Goal: Find specific page/section: Find specific page/section

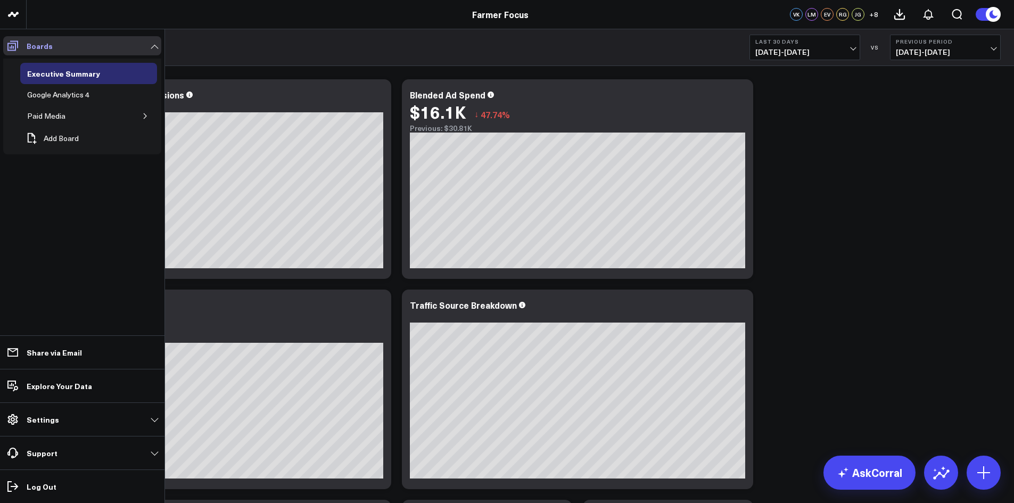
click at [6, 38] on span at bounding box center [12, 45] width 19 height 19
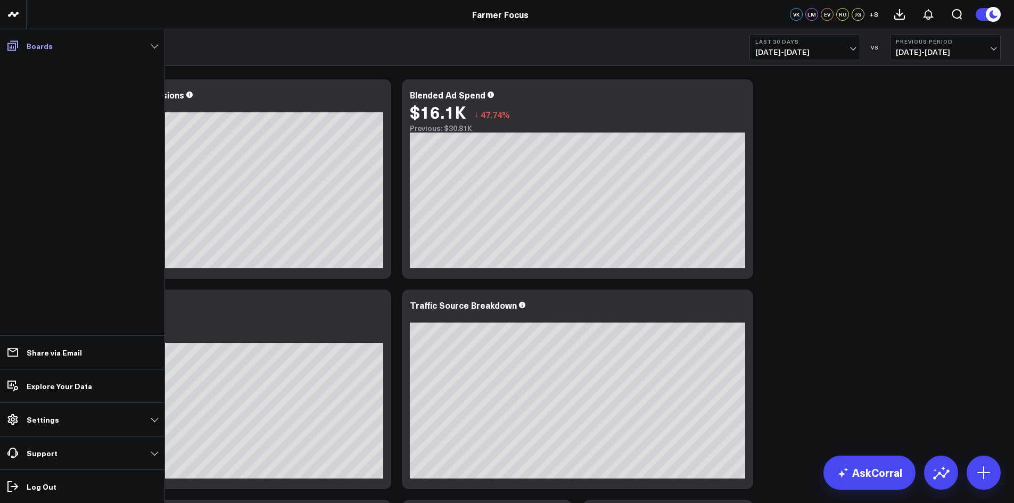
click at [14, 40] on icon at bounding box center [12, 45] width 13 height 13
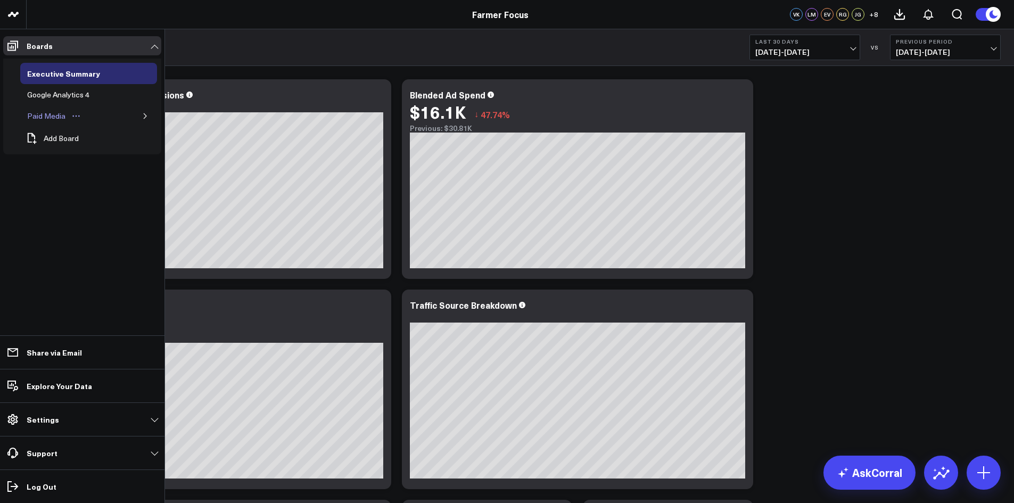
click at [51, 113] on div "Paid Media" at bounding box center [46, 116] width 44 height 13
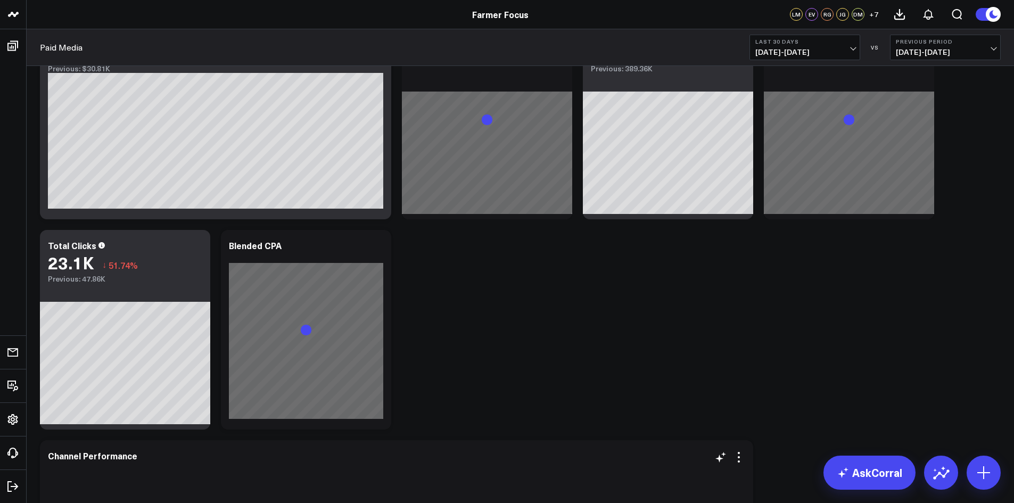
scroll to position [266, 0]
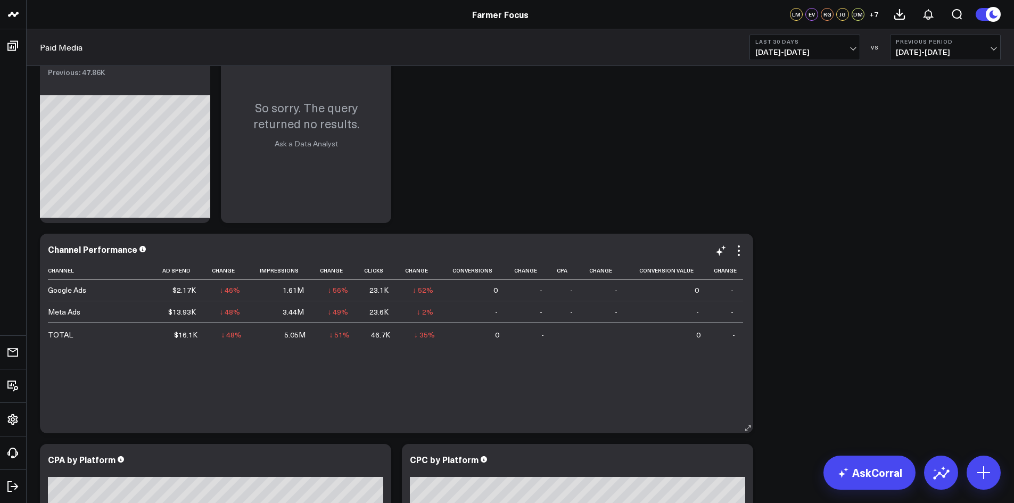
click at [144, 253] on div "Channel Performance" at bounding box center [397, 249] width 698 height 10
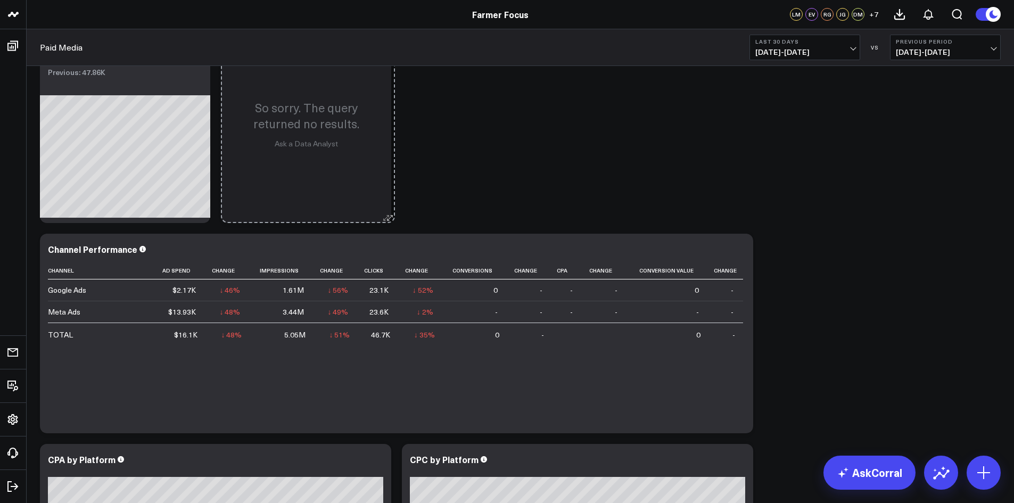
click at [390, 216] on button at bounding box center [386, 217] width 11 height 11
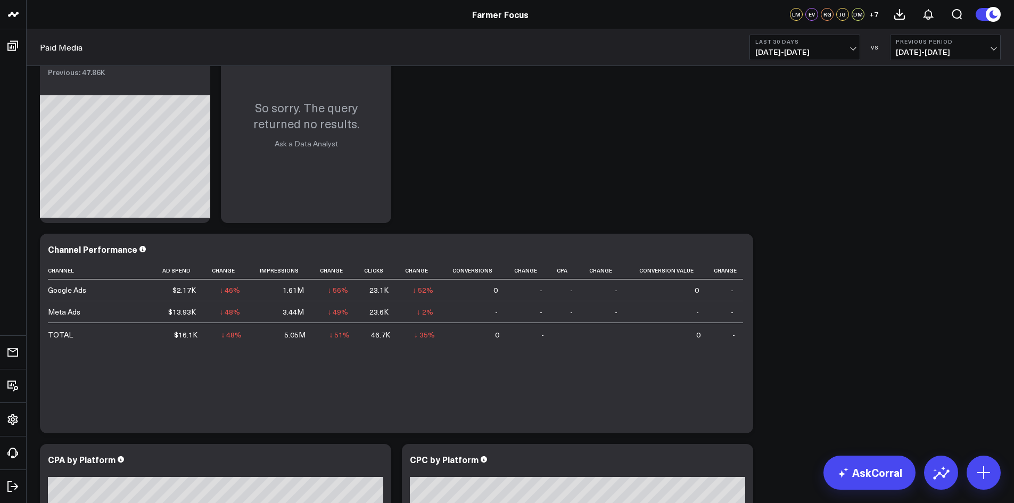
click at [447, 199] on div "Modify via AI Copy link to widget Ask support Remove Create linked copy Executi…" at bounding box center [521, 228] width 972 height 841
